Goal: Task Accomplishment & Management: Manage account settings

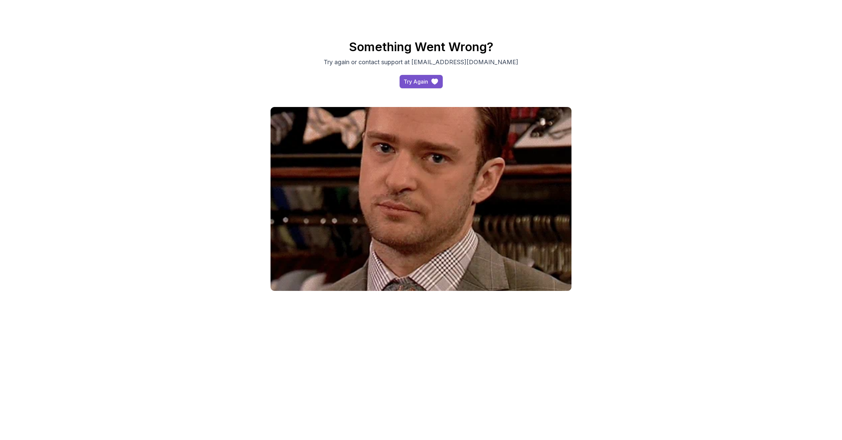
drag, startPoint x: 409, startPoint y: 82, endPoint x: 400, endPoint y: 80, distance: 9.3
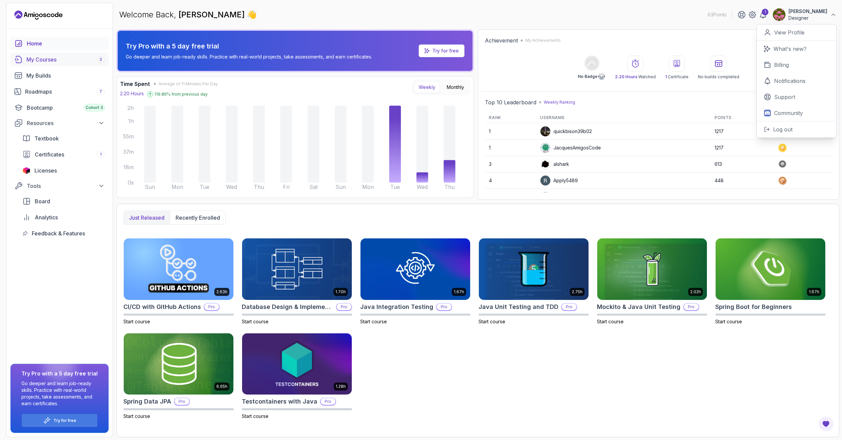
click at [38, 60] on div "My Courses 3" at bounding box center [65, 60] width 78 height 8
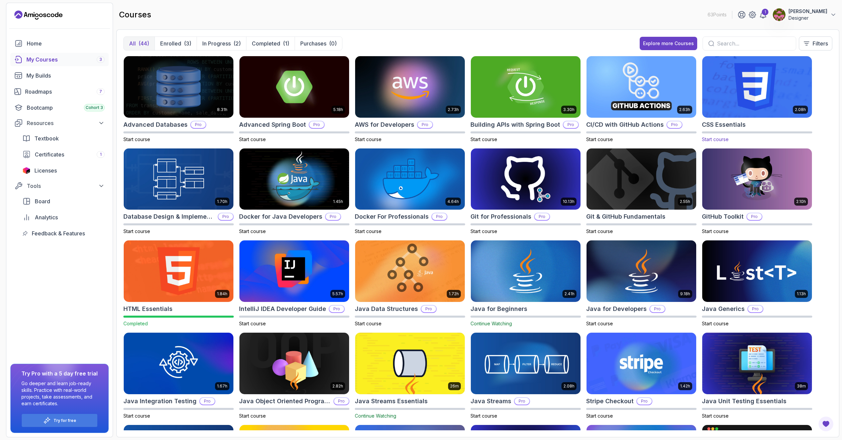
click at [768, 99] on img at bounding box center [757, 87] width 115 height 65
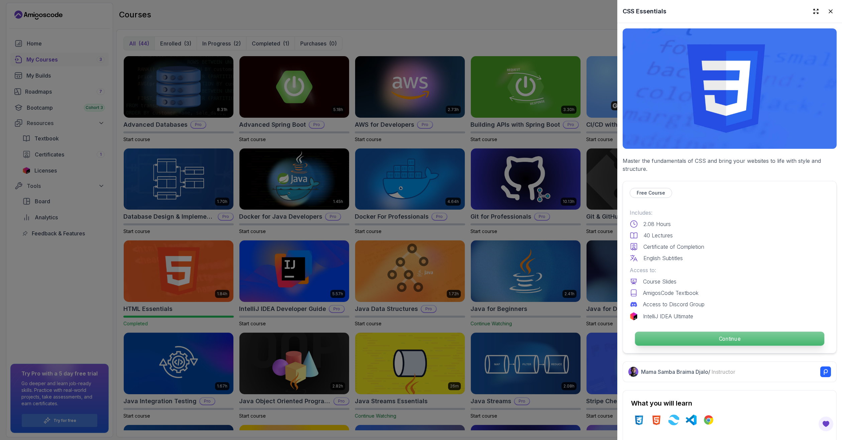
click at [705, 332] on p "Continue" at bounding box center [729, 339] width 189 height 14
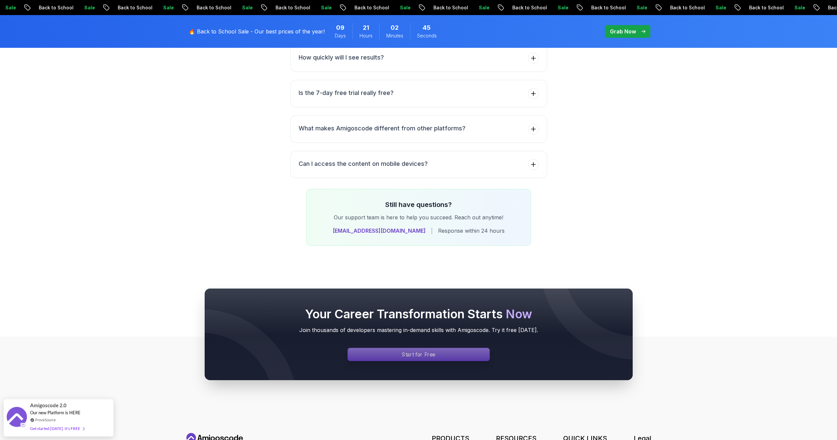
scroll to position [2608, 0]
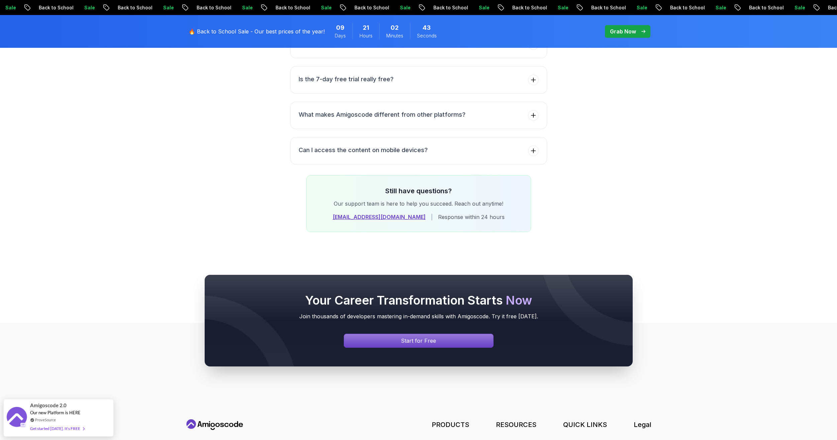
click at [395, 213] on link "[EMAIL_ADDRESS][DOMAIN_NAME]" at bounding box center [379, 217] width 93 height 8
drag, startPoint x: 396, startPoint y: 177, endPoint x: 373, endPoint y: 139, distance: 44.1
